Goal: Find specific page/section: Find specific page/section

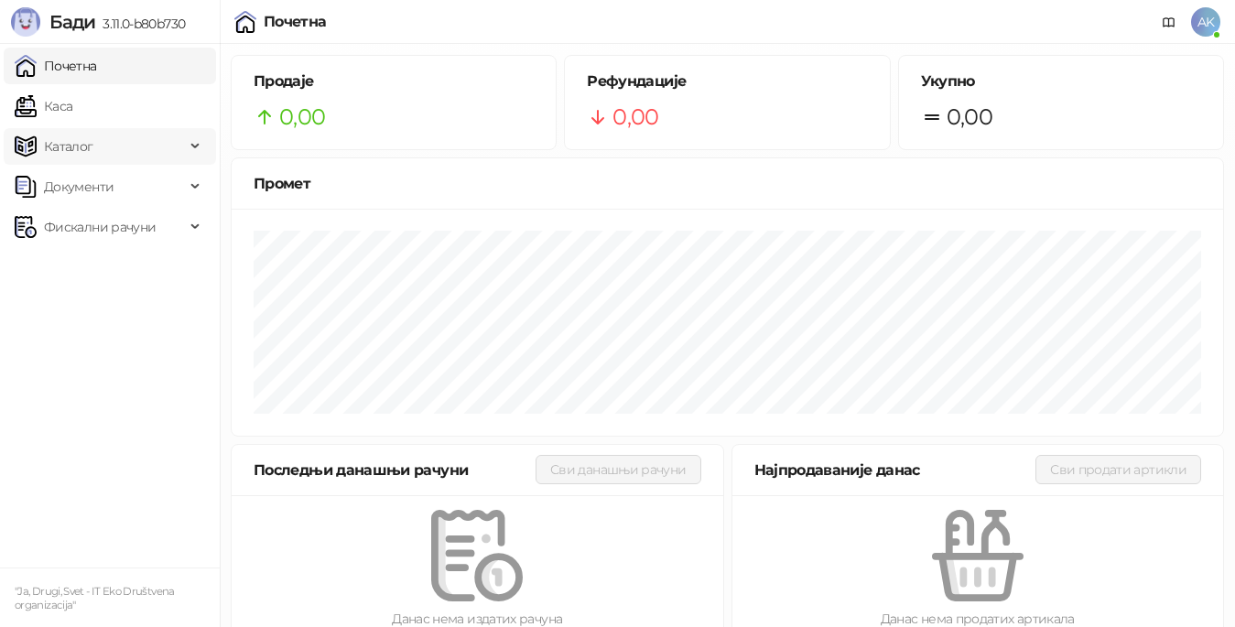
click at [133, 153] on span "Каталог" at bounding box center [100, 146] width 170 height 37
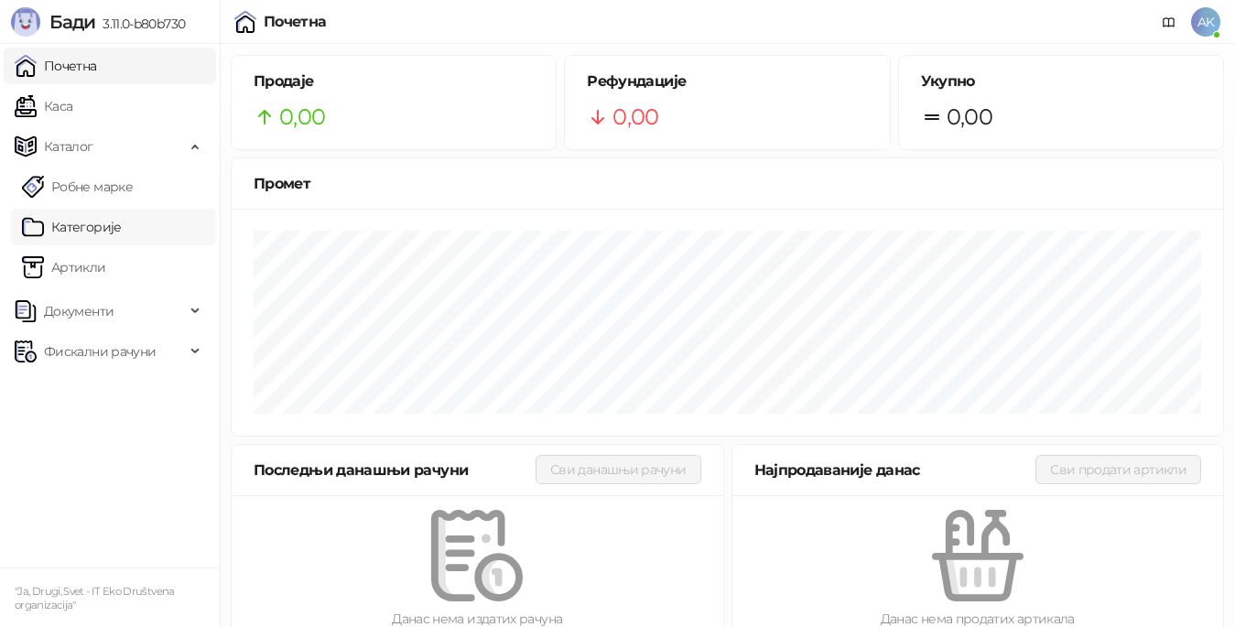
click at [99, 224] on link "Категорије" at bounding box center [72, 227] width 100 height 37
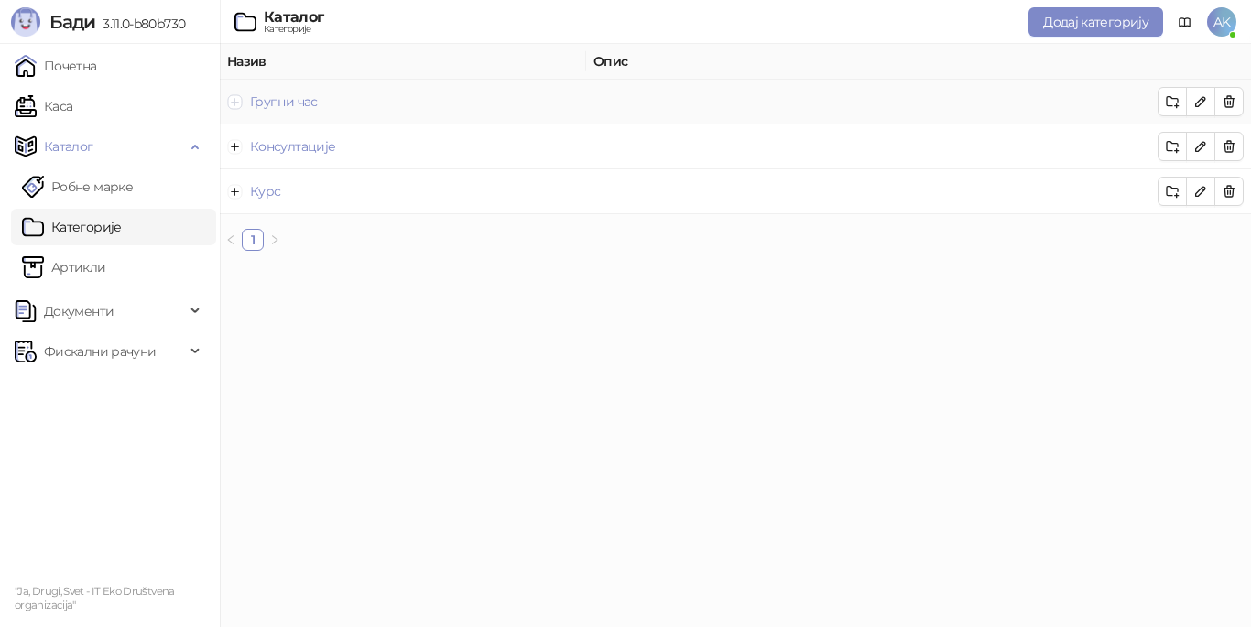
click at [234, 103] on button "Прошири ред" at bounding box center [235, 101] width 15 height 15
click at [250, 147] on button "Прошири ред" at bounding box center [249, 146] width 15 height 15
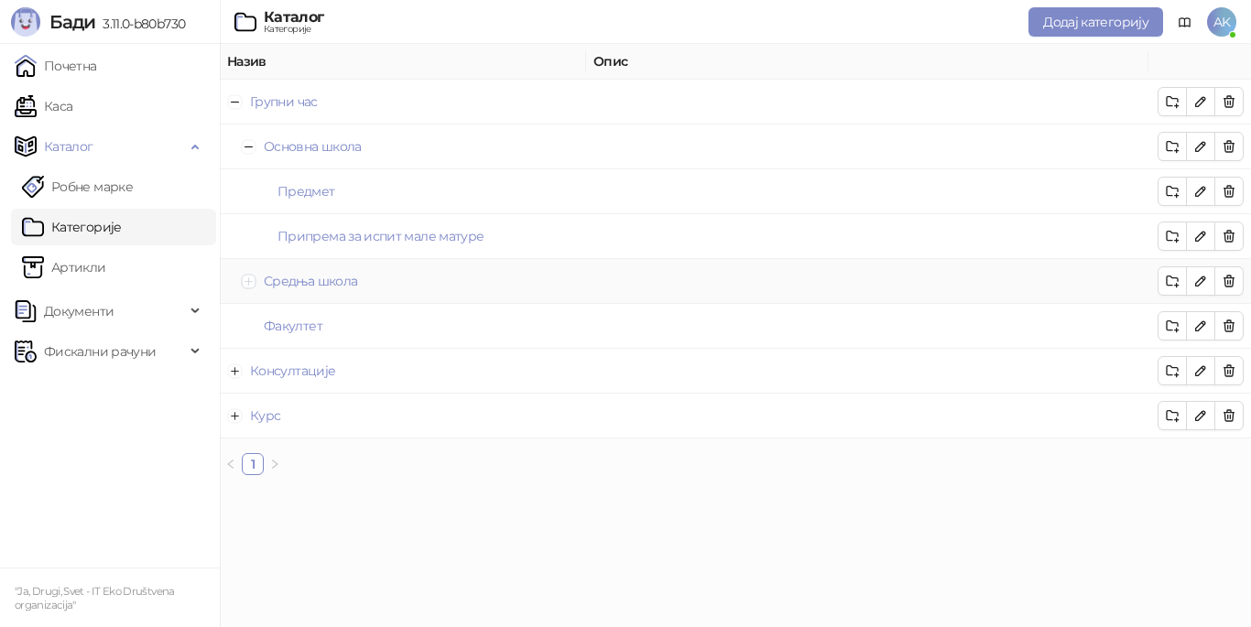
click at [250, 283] on button "Прошири ред" at bounding box center [249, 281] width 15 height 15
click at [238, 464] on button "Прошири ред" at bounding box center [235, 460] width 15 height 15
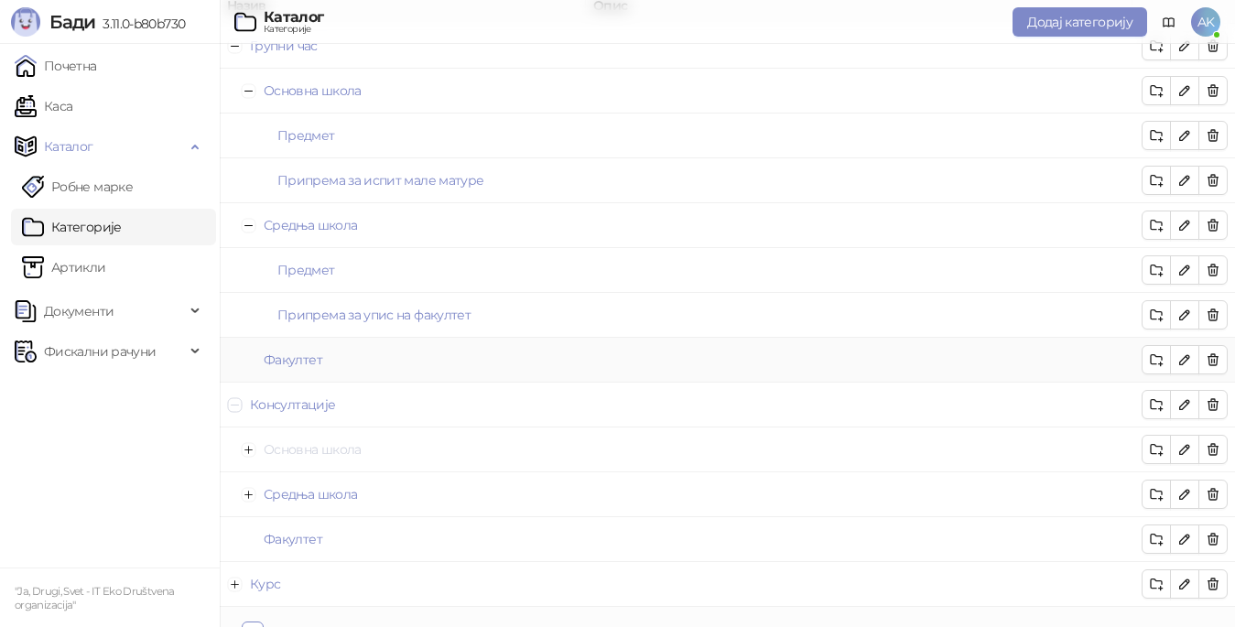
scroll to position [87, 0]
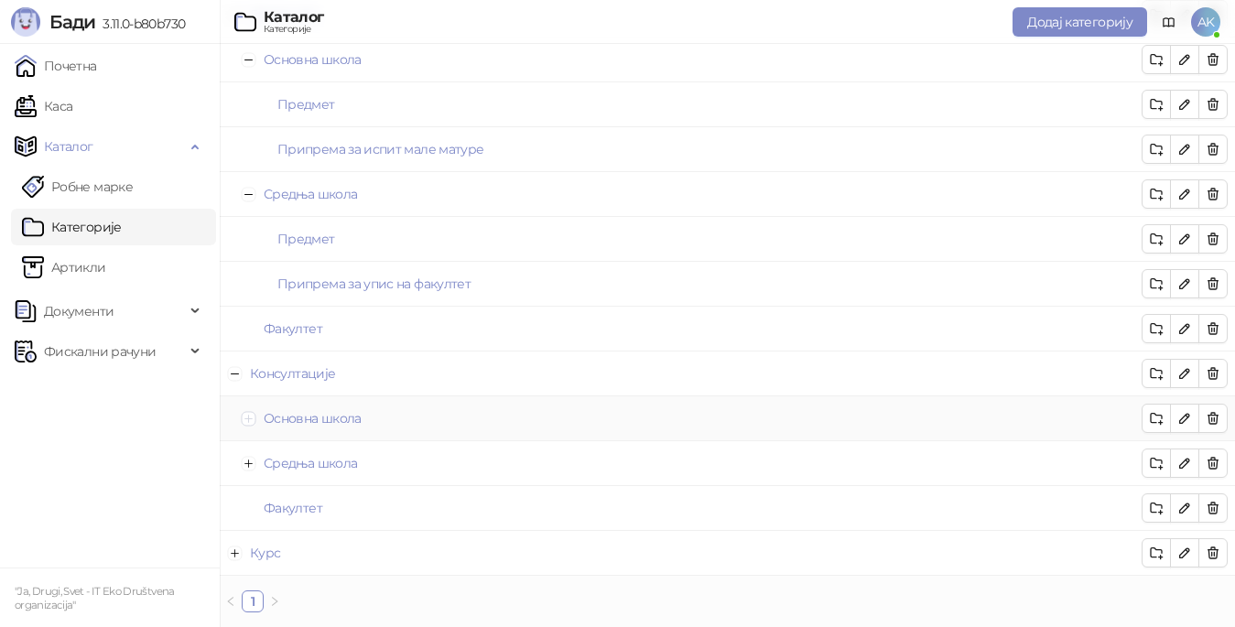
click at [248, 420] on button "Прошири ред" at bounding box center [249, 418] width 15 height 15
click at [106, 273] on link "Артикли" at bounding box center [64, 267] width 84 height 37
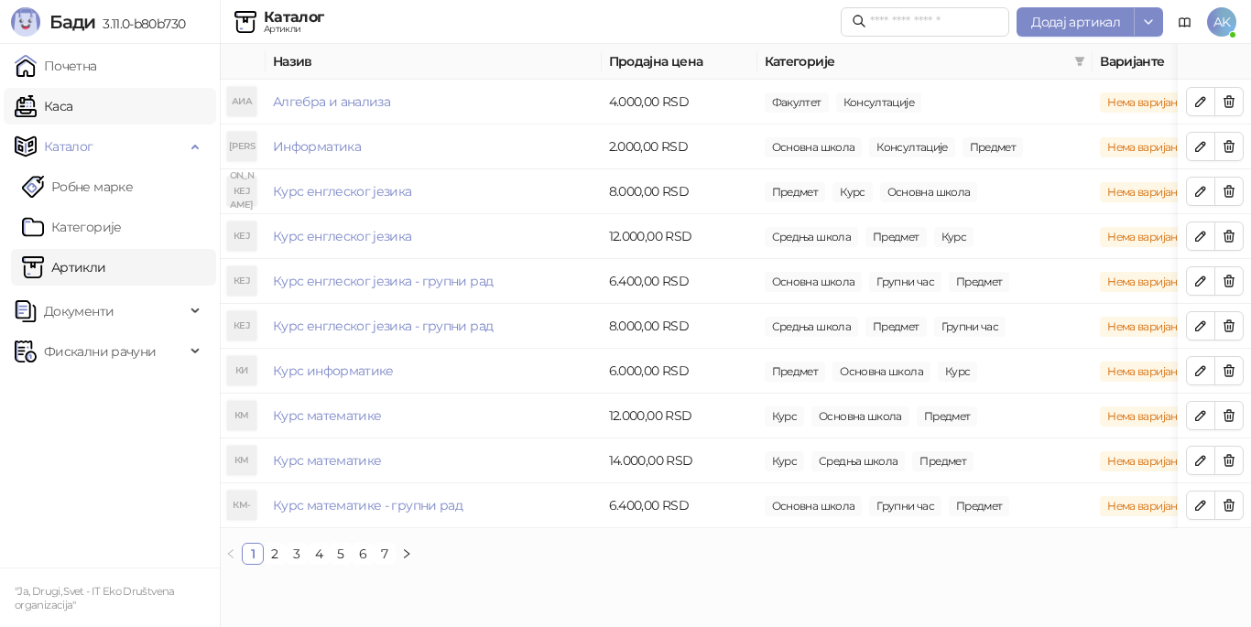
click at [72, 99] on link "Каса" at bounding box center [44, 106] width 58 height 37
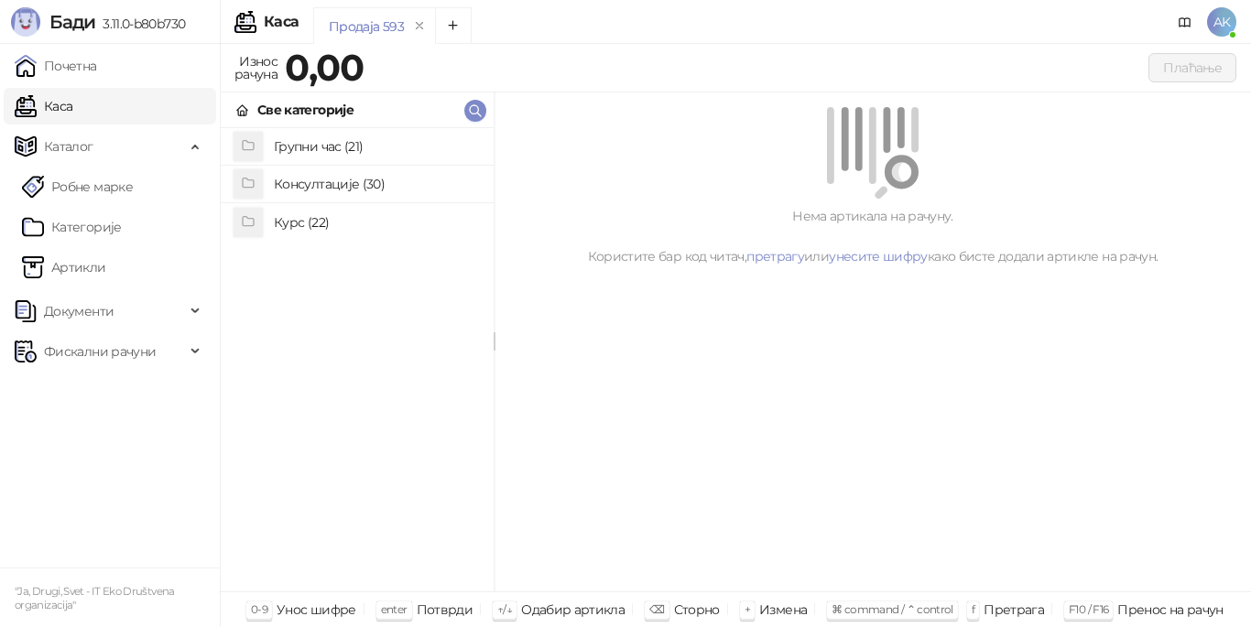
click at [315, 142] on h4 "Групни час (21)" at bounding box center [376, 146] width 205 height 29
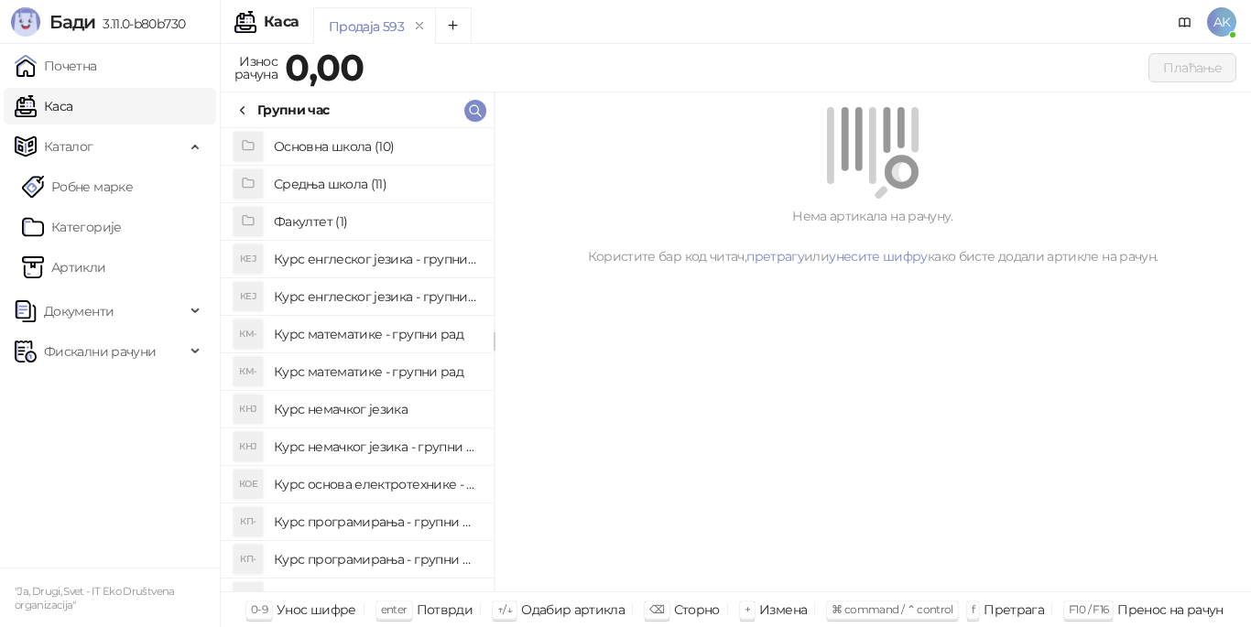
click at [350, 185] on h4 "Средња школа (11)" at bounding box center [376, 183] width 205 height 29
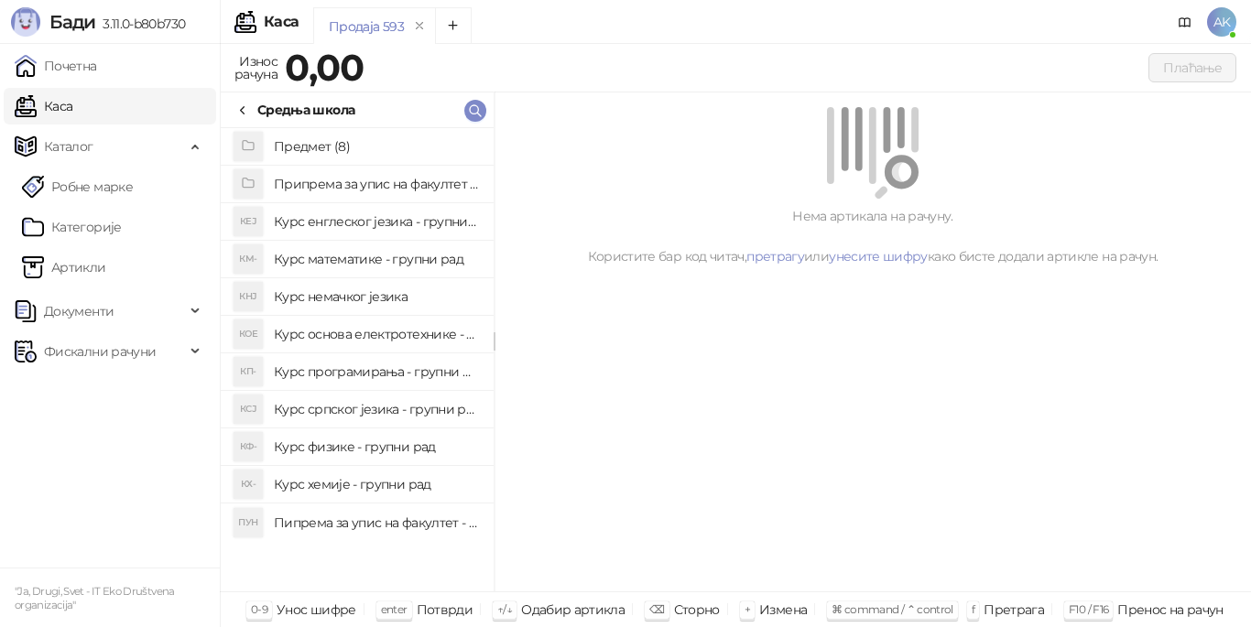
click at [301, 150] on h4 "Предмет (8)" at bounding box center [376, 146] width 205 height 29
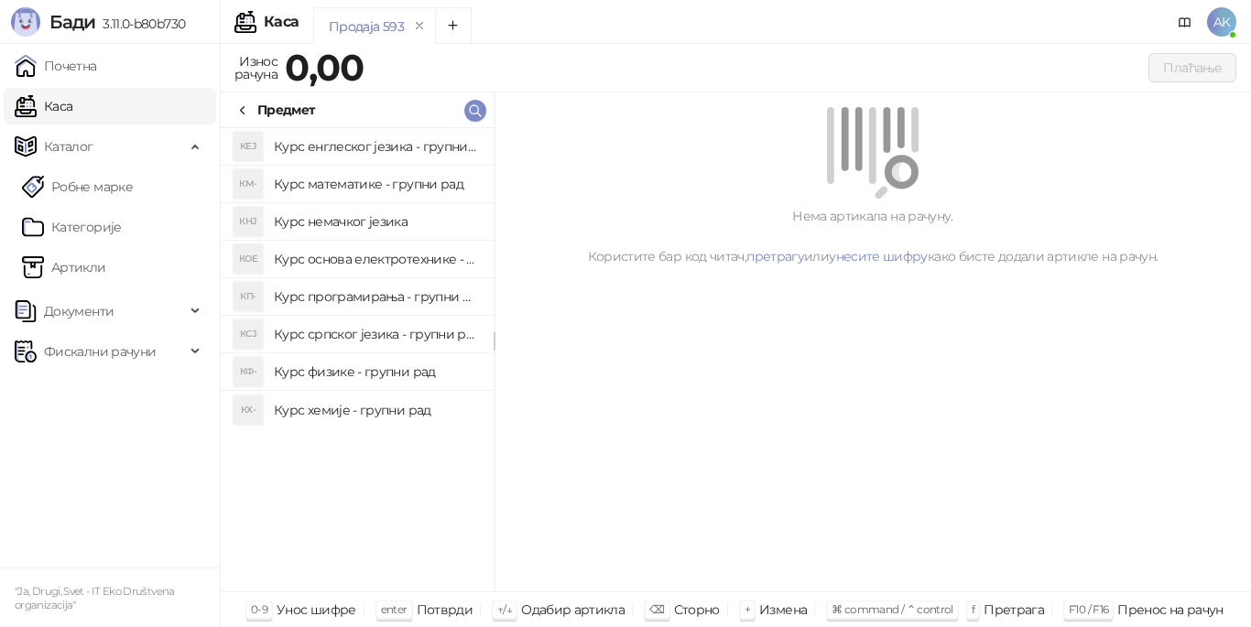
click at [246, 108] on icon at bounding box center [242, 110] width 15 height 15
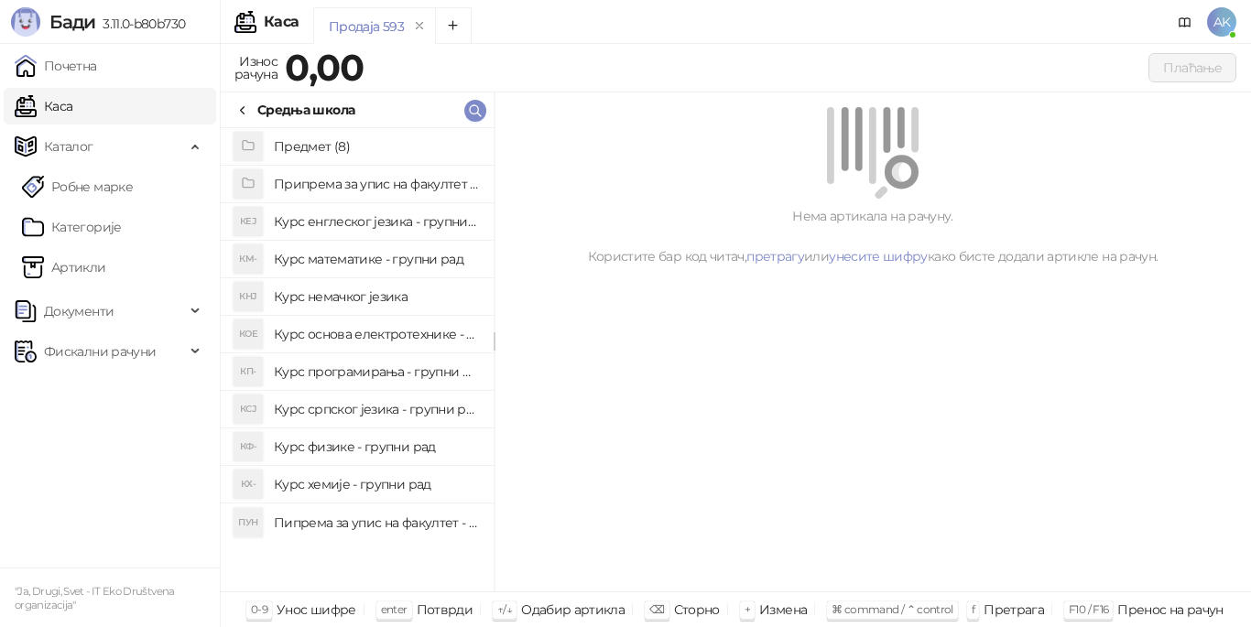
click at [245, 107] on icon at bounding box center [242, 110] width 15 height 15
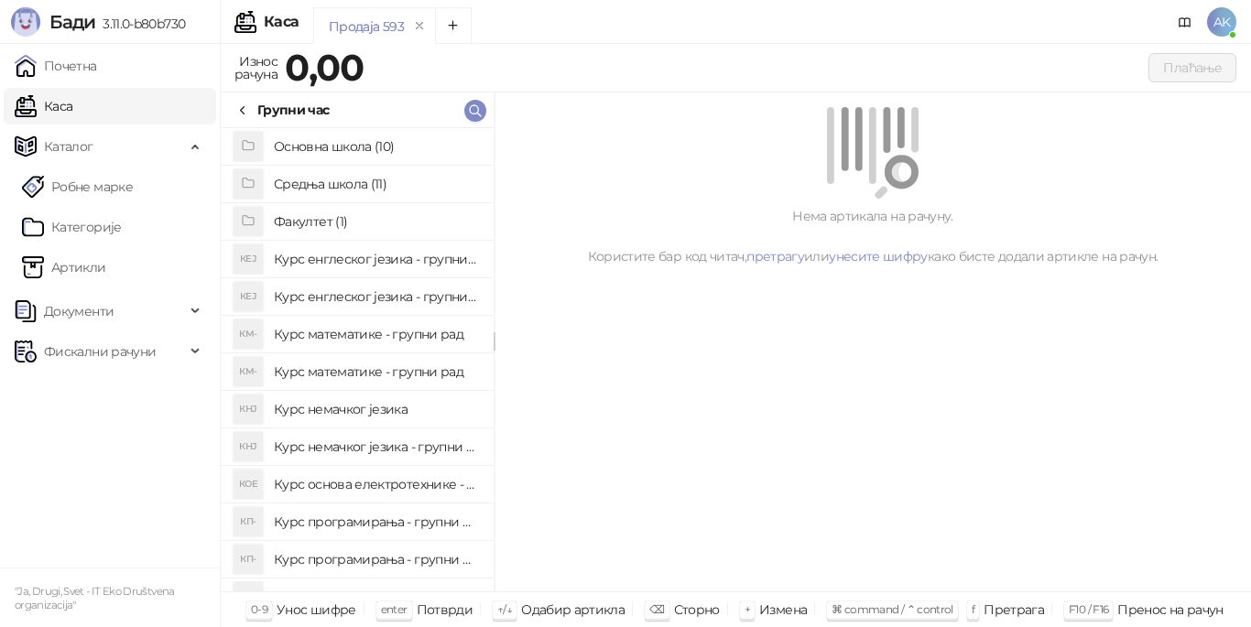
click at [248, 105] on icon at bounding box center [242, 110] width 15 height 15
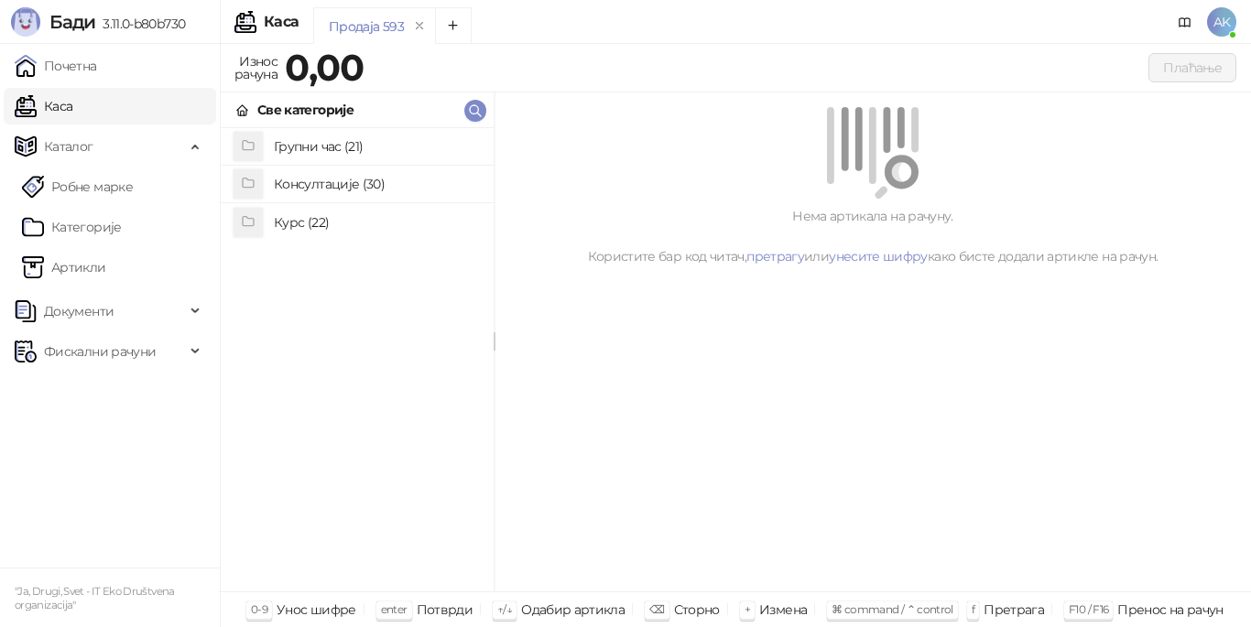
click at [288, 223] on h4 "Курс (22)" at bounding box center [376, 222] width 205 height 29
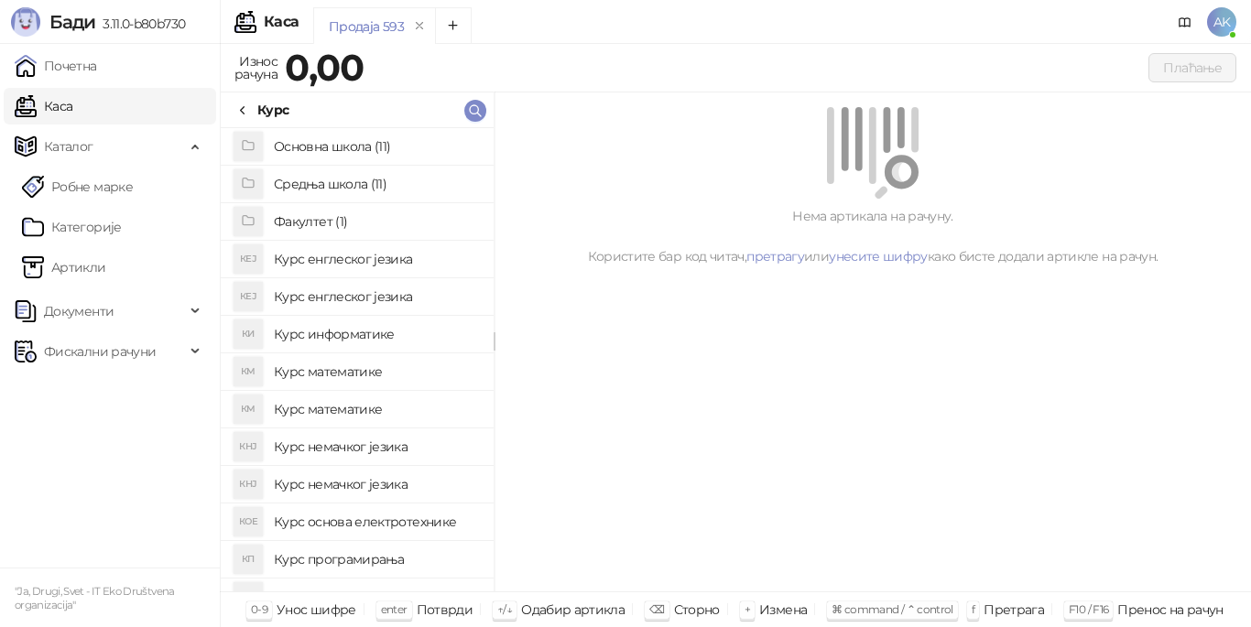
click at [306, 145] on h4 "Основна школа (11)" at bounding box center [376, 146] width 205 height 29
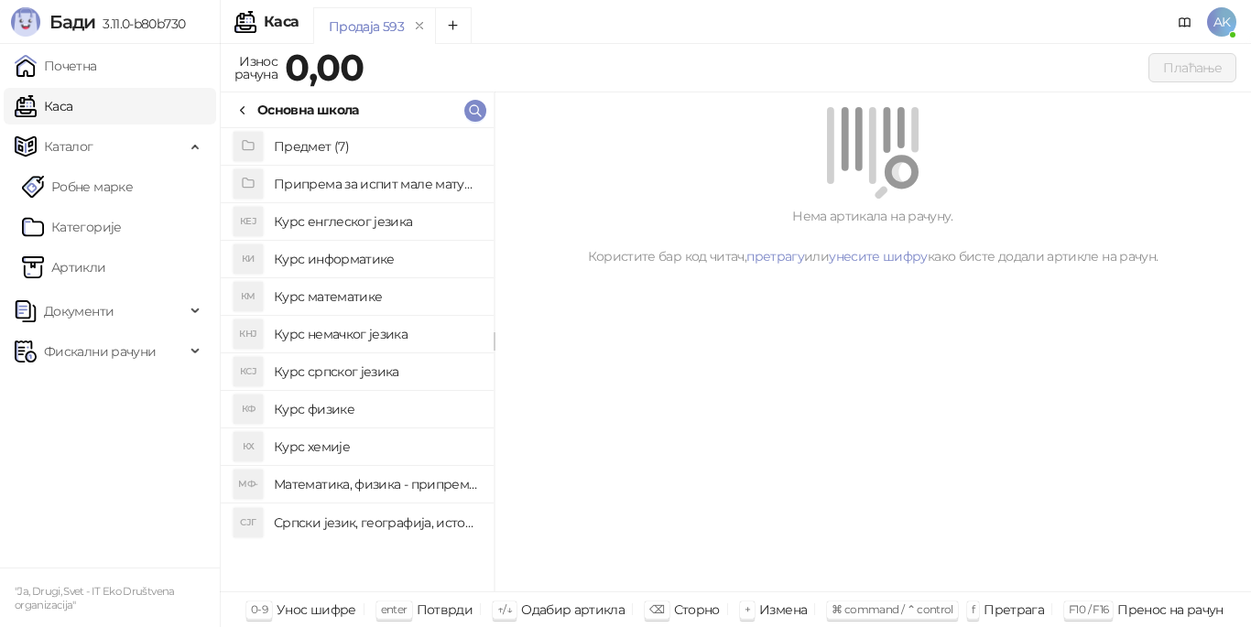
click at [306, 145] on h4 "Предмет (7)" at bounding box center [376, 146] width 205 height 29
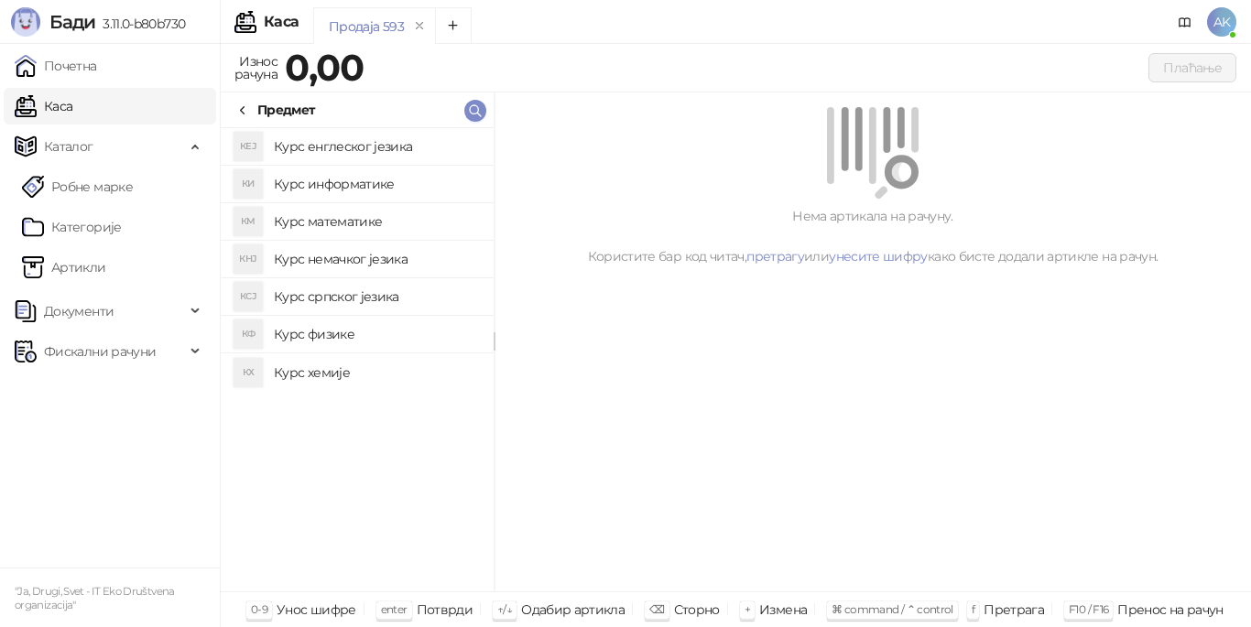
click at [320, 220] on h4 "Курс математике" at bounding box center [376, 221] width 205 height 29
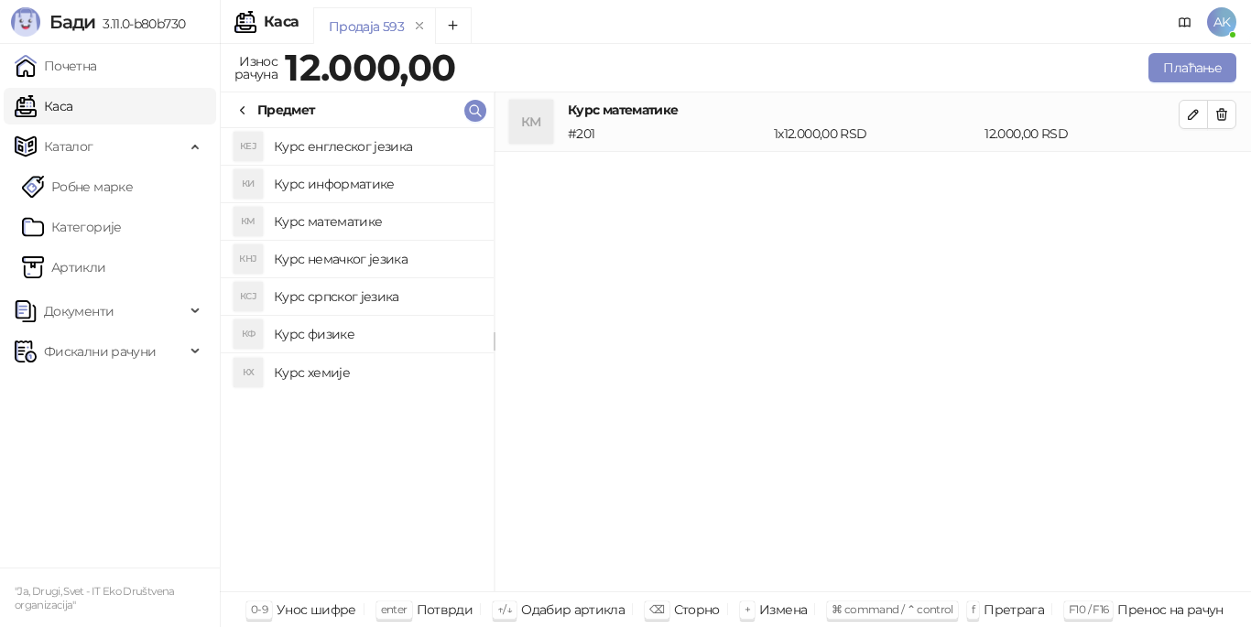
click at [241, 106] on icon at bounding box center [242, 110] width 15 height 15
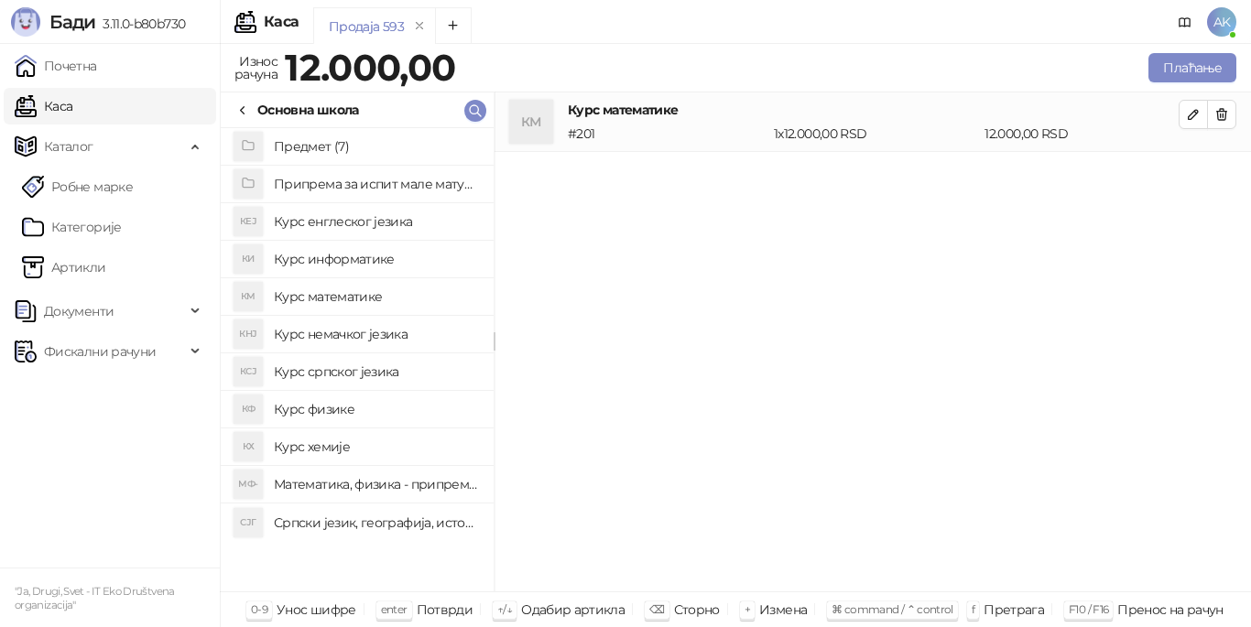
click at [241, 106] on icon at bounding box center [242, 110] width 15 height 15
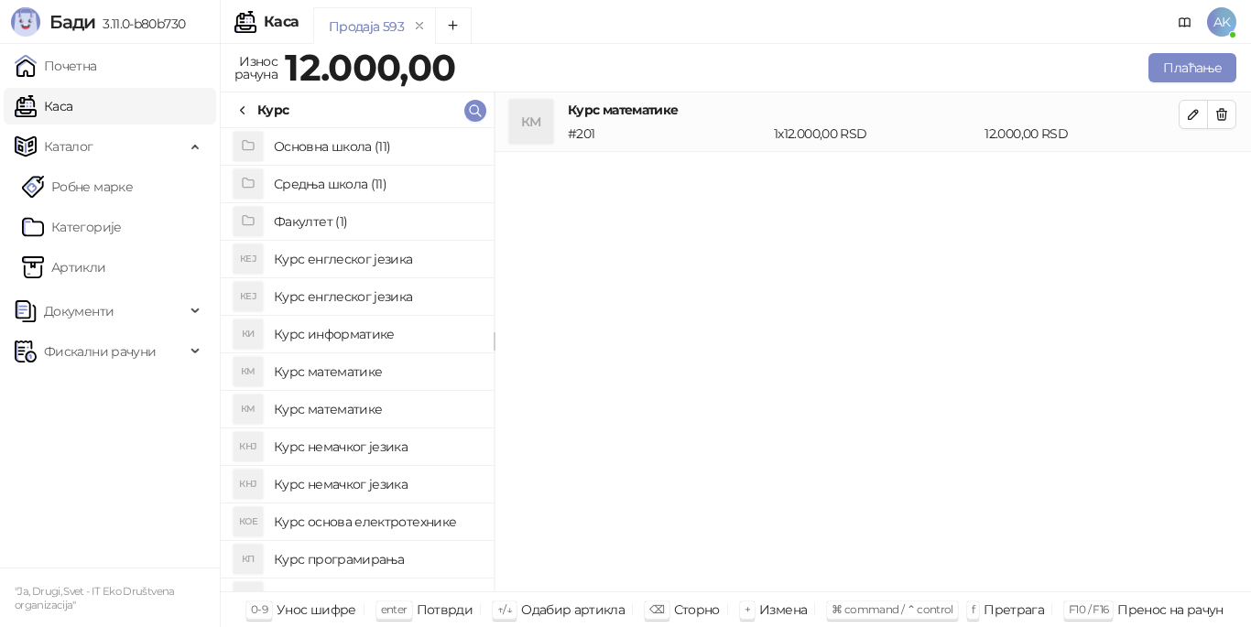
click at [241, 106] on icon at bounding box center [242, 110] width 15 height 15
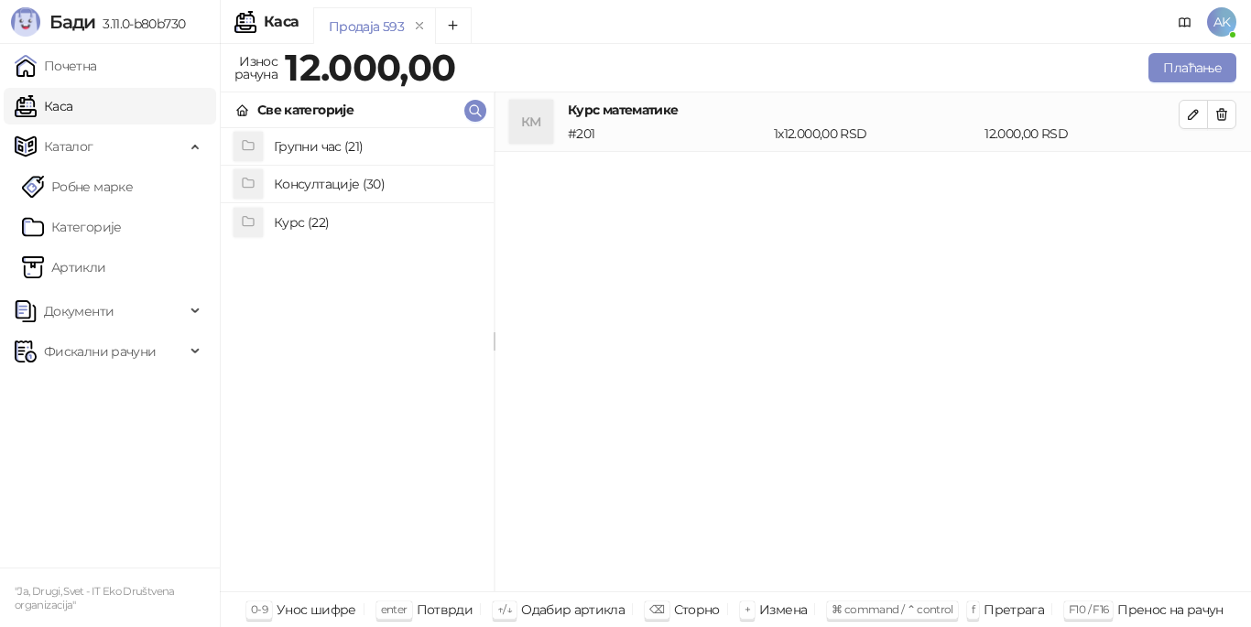
click at [320, 186] on h4 "Консултације (30)" at bounding box center [376, 183] width 205 height 29
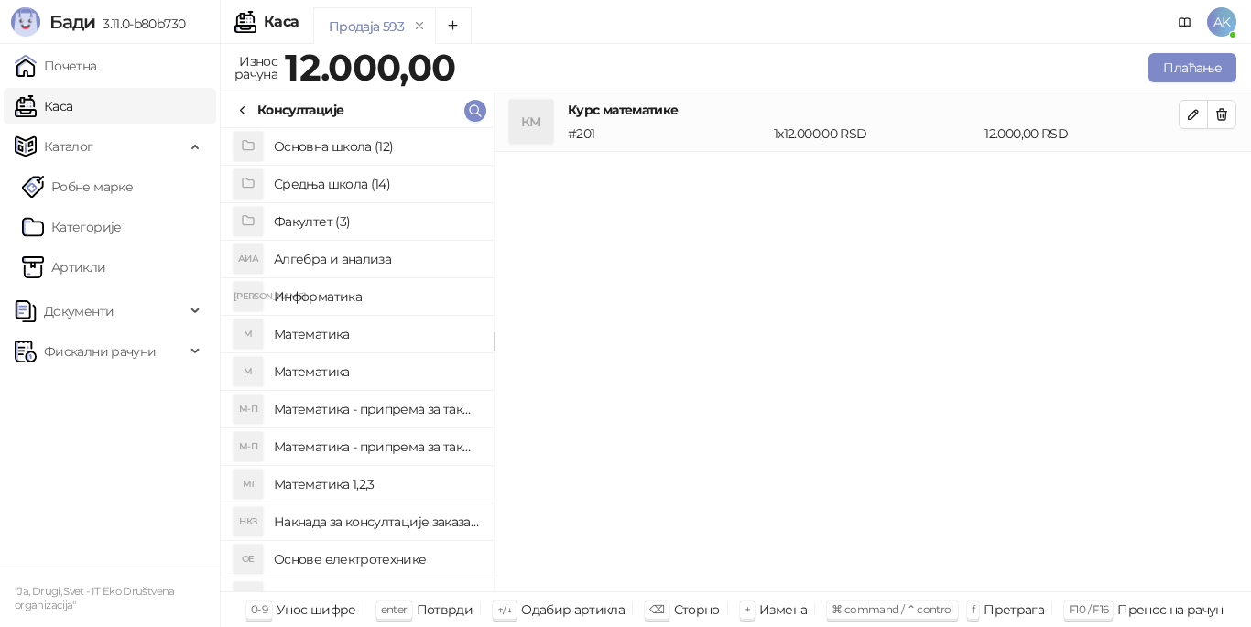
click at [329, 215] on h4 "Факултет (3)" at bounding box center [376, 221] width 205 height 29
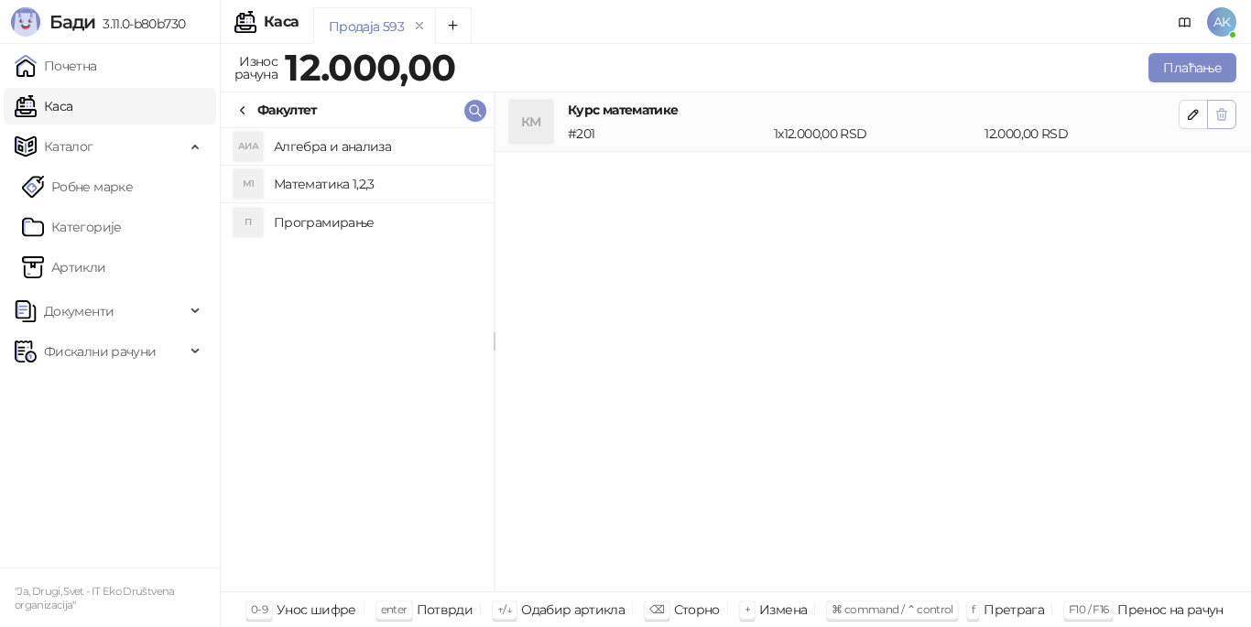
click at [1221, 119] on icon "button" at bounding box center [1221, 114] width 15 height 15
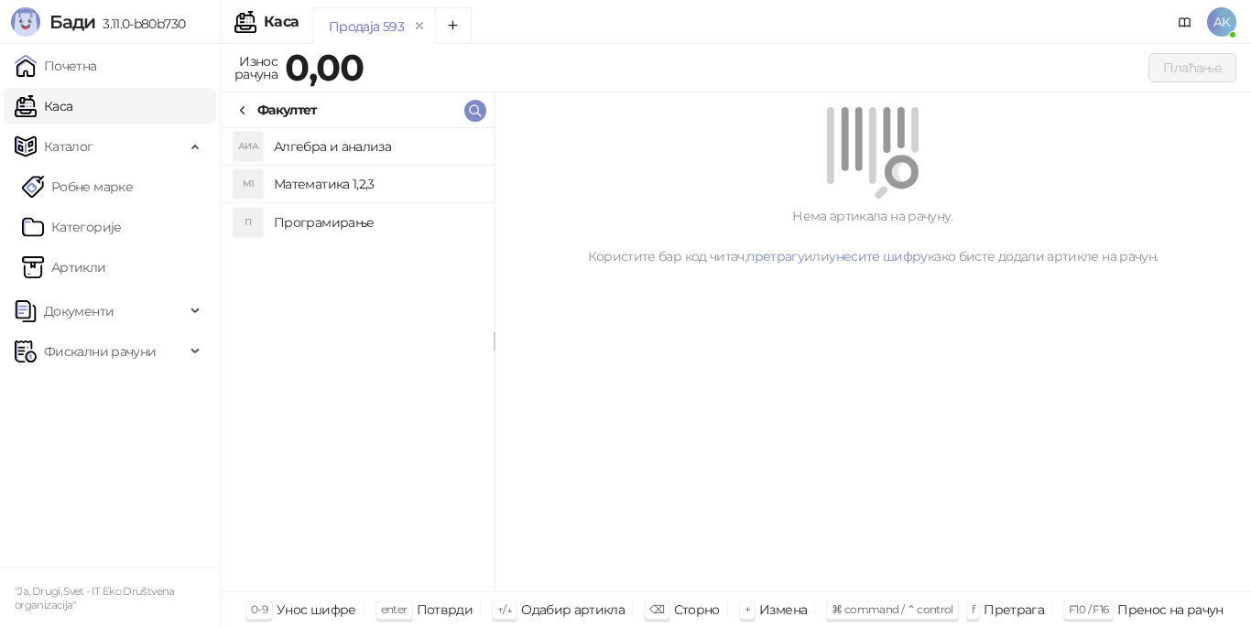
click at [72, 114] on link "Каса" at bounding box center [44, 106] width 58 height 37
